Goal: Information Seeking & Learning: Learn about a topic

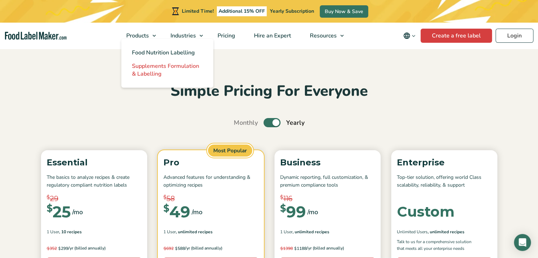
click at [153, 67] on span "Supplements Formulation & Labelling" at bounding box center [165, 70] width 67 height 16
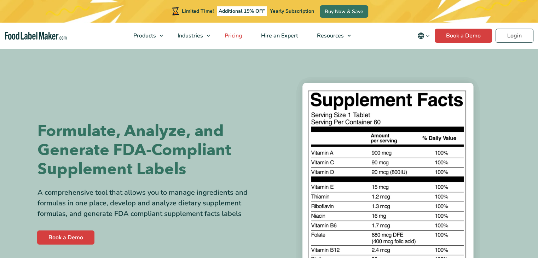
click at [239, 35] on span "Pricing" at bounding box center [233, 36] width 21 height 8
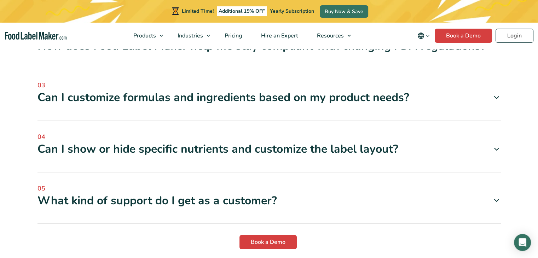
scroll to position [2017, 0]
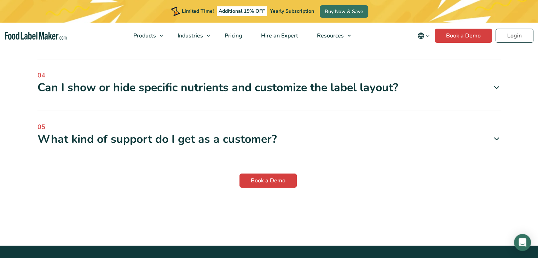
click at [240, 83] on div "Can I show or hide specific nutrients and customize the label layout?" at bounding box center [270, 87] width 464 height 15
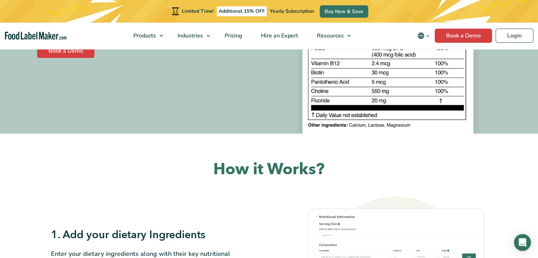
scroll to position [71, 0]
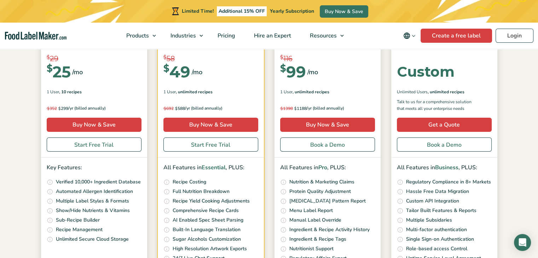
scroll to position [142, 0]
